Goal: Participate in discussion: Engage in conversation with other users on a specific topic

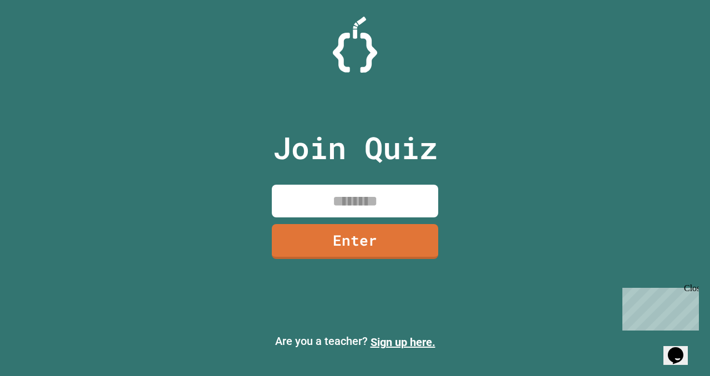
click at [347, 198] on input at bounding box center [355, 201] width 166 height 33
type input "********"
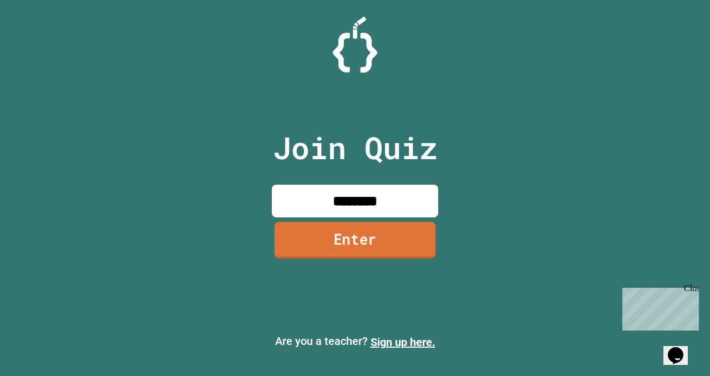
click at [357, 245] on link "Enter" at bounding box center [355, 240] width 161 height 37
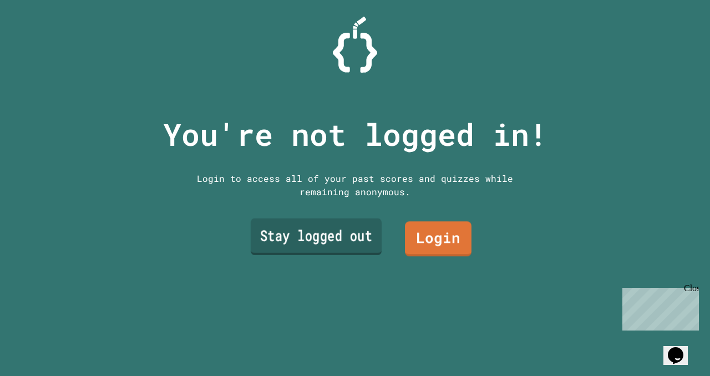
click at [368, 236] on link "Stay logged out" at bounding box center [316, 237] width 131 height 37
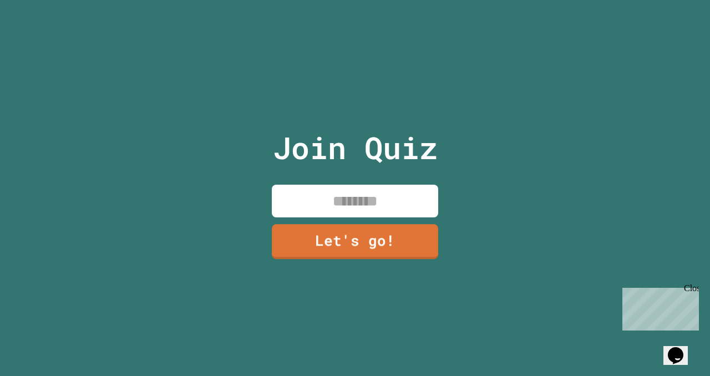
click at [384, 203] on input at bounding box center [355, 201] width 166 height 33
type input "***"
click at [383, 236] on link "Let's go!" at bounding box center [355, 240] width 168 height 37
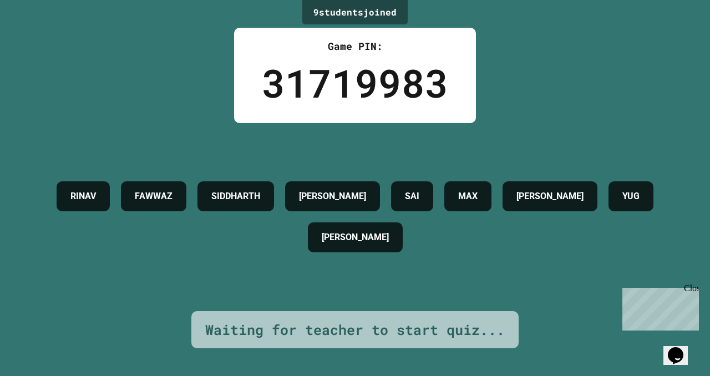
click at [694, 290] on div "Close" at bounding box center [691, 291] width 14 height 14
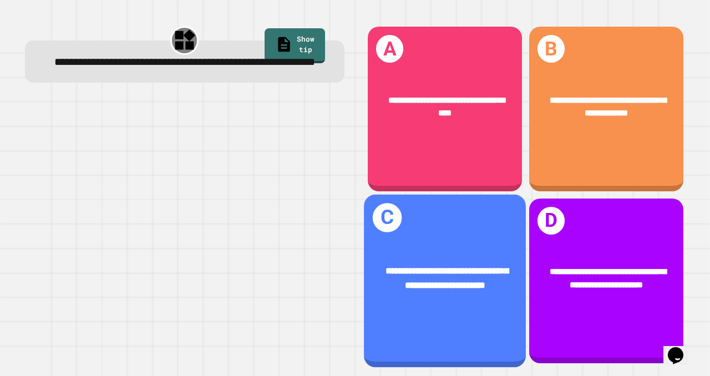
click at [497, 256] on div "**********" at bounding box center [445, 278] width 162 height 63
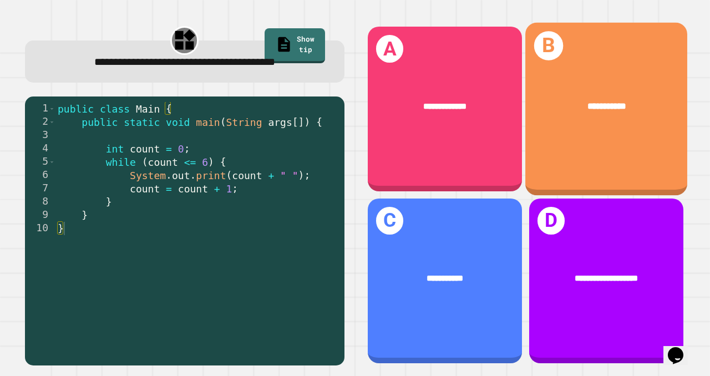
click at [547, 151] on div "**********" at bounding box center [606, 109] width 162 height 173
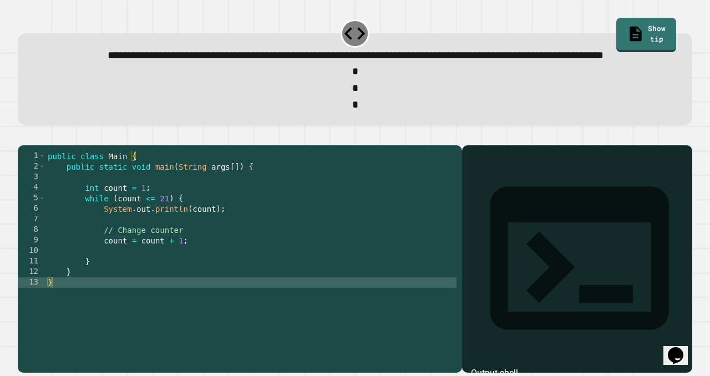
click at [183, 277] on div "public class Main { public static void main ( String args [ ]) { int count = 1 …" at bounding box center [250, 246] width 411 height 190
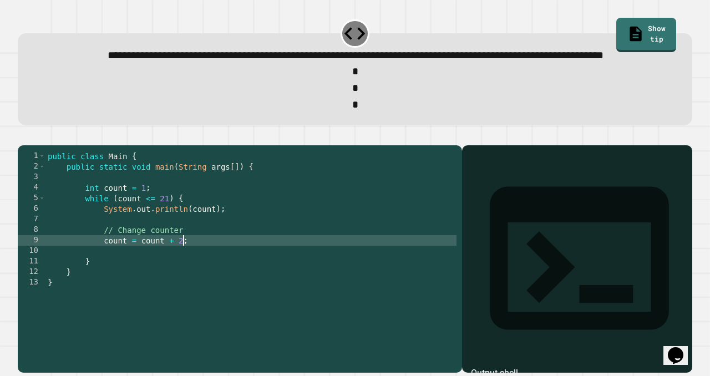
scroll to position [0, 9]
type textarea "**********"
click at [34, 147] on icon "button" at bounding box center [31, 143] width 6 height 8
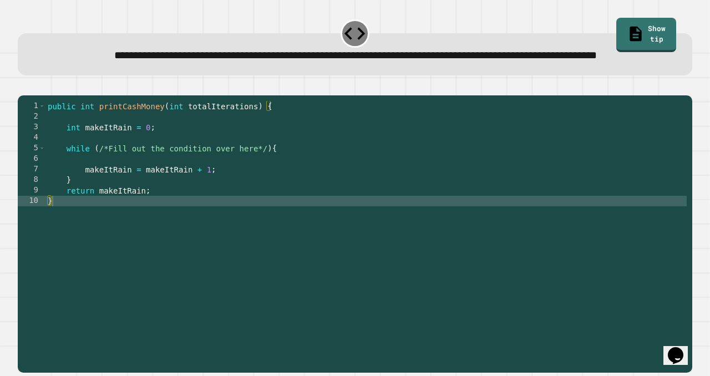
click at [286, 186] on div "public int printCashMoney ( int totalIterations ) { int makeItRain = 0 ; while …" at bounding box center [365, 222] width 641 height 242
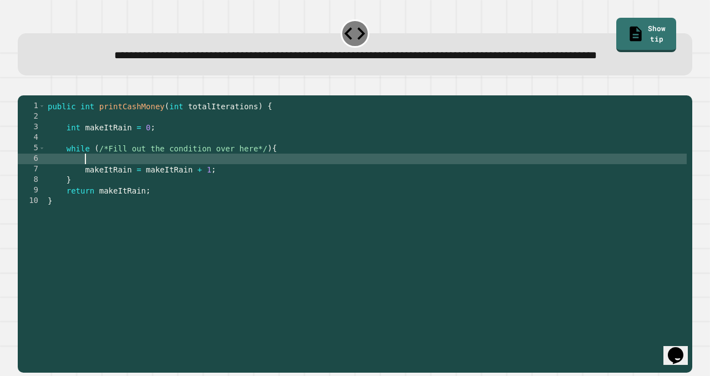
click at [290, 194] on div "public int printCashMoney ( int totalIterations ) { int makeItRain = 0 ; while …" at bounding box center [365, 222] width 641 height 242
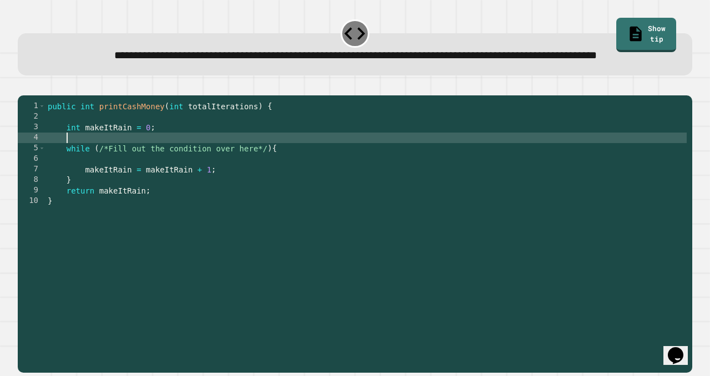
click at [181, 176] on div "public int printCashMoney ( int totalIterations ) { int makeItRain = 0 ; while …" at bounding box center [365, 222] width 641 height 242
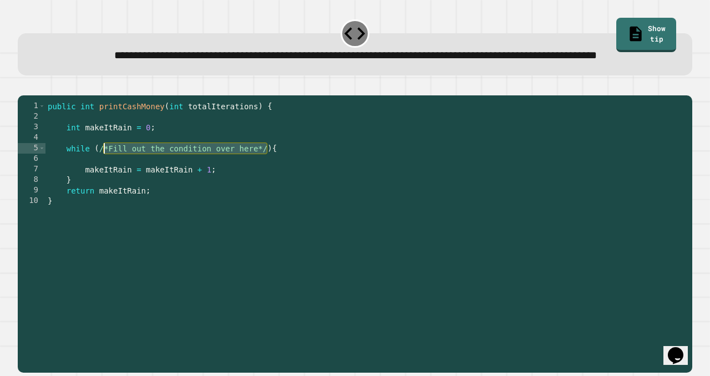
drag, startPoint x: 266, startPoint y: 183, endPoint x: 103, endPoint y: 183, distance: 163.1
click at [103, 183] on div "public int printCashMoney ( int totalIterations ) { int makeItRain = 0 ; while …" at bounding box center [365, 222] width 641 height 242
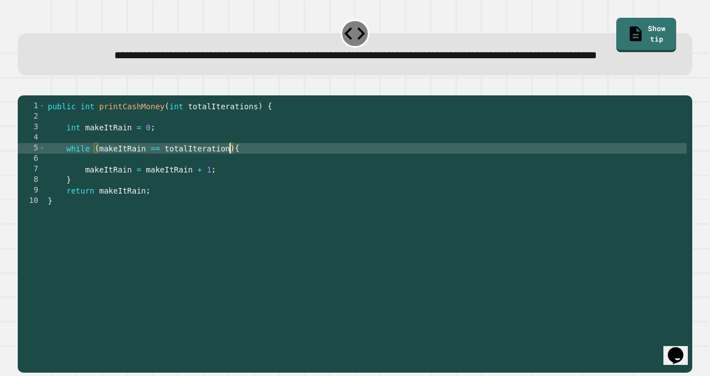
scroll to position [0, 13]
click at [23, 87] on icon "button" at bounding box center [23, 87] width 0 height 0
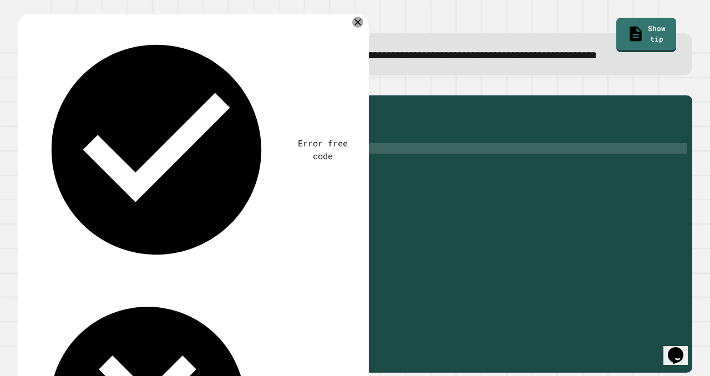
click at [148, 183] on div "public int printCashMoney ( int totalIterations ) { int makeItRain = 0 ; while …" at bounding box center [365, 222] width 641 height 242
click at [23, 87] on button "button" at bounding box center [23, 87] width 0 height 0
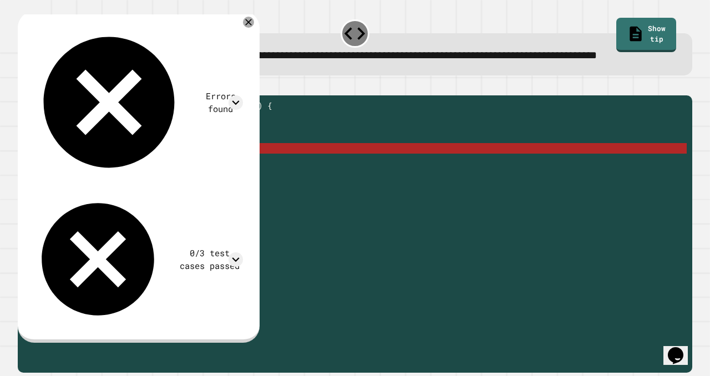
click at [156, 182] on div "public int printCashMoney ( int totalIterations ) { int makeItRain = 0 ; while …" at bounding box center [365, 222] width 641 height 242
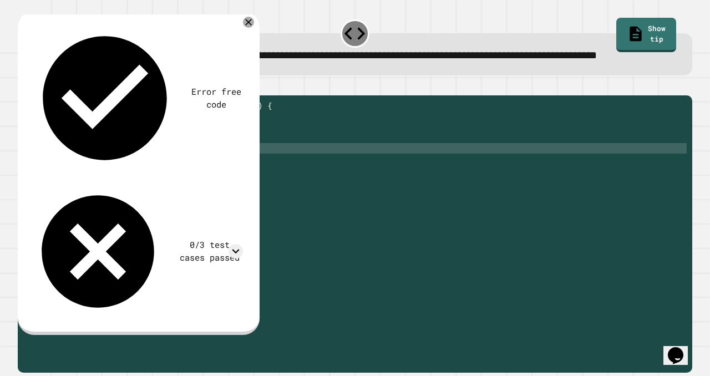
scroll to position [0, 8]
click at [23, 87] on icon "button" at bounding box center [23, 87] width 0 height 0
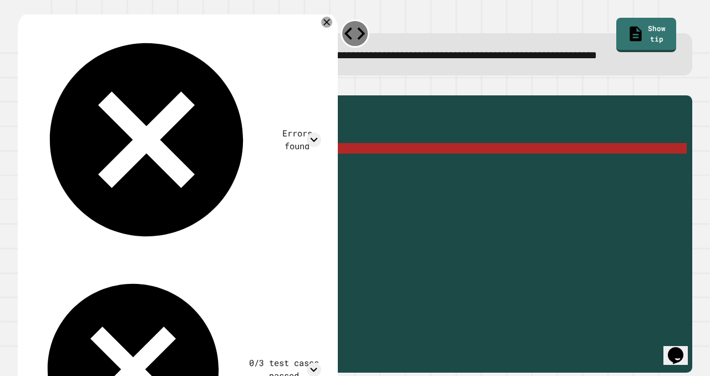
click at [159, 181] on div "public int printCashMoney ( int totalIterations ) { int makeItRain = 0 ; while …" at bounding box center [365, 222] width 641 height 242
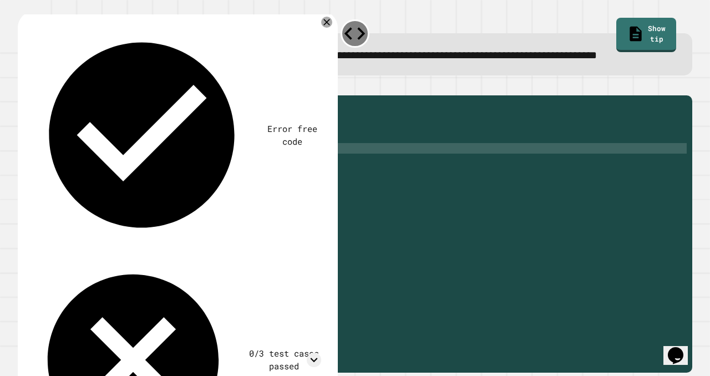
type textarea "**********"
click at [34, 97] on icon "button" at bounding box center [31, 93] width 6 height 8
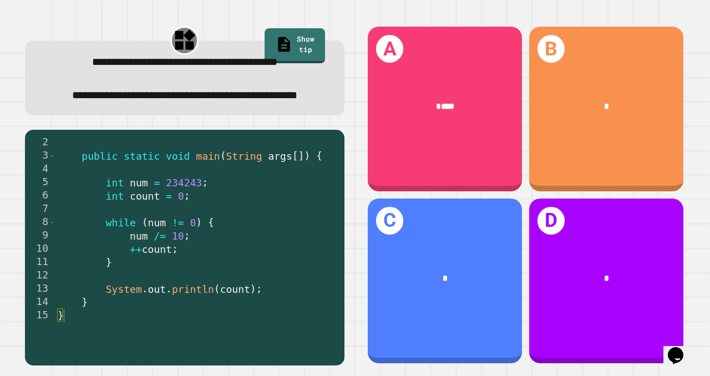
scroll to position [13, 0]
drag, startPoint x: 160, startPoint y: 258, endPoint x: 151, endPoint y: 258, distance: 9.4
click at [151, 258] on div "public class Main { public static void main ( String args [ ]) { int num = 2342…" at bounding box center [197, 229] width 284 height 213
click at [166, 260] on div "public class Main { public static void main ( String args [ ]) { int num = 2342…" at bounding box center [197, 229] width 284 height 213
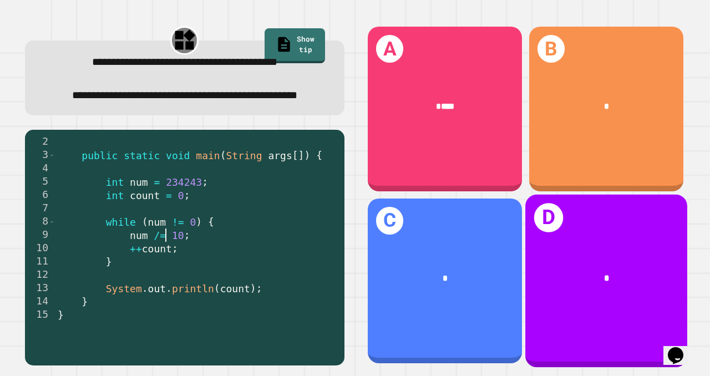
click at [563, 237] on div "D *" at bounding box center [606, 281] width 162 height 173
